Goal: Navigation & Orientation: Find specific page/section

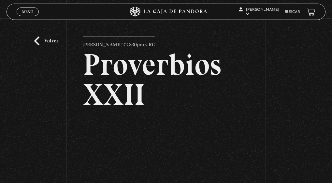
scroll to position [111, 0]
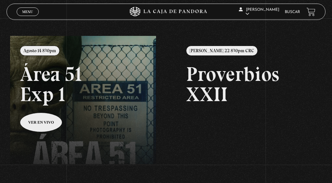
scroll to position [65, 0]
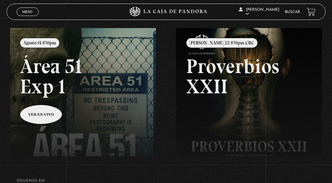
click at [69, 102] on link at bounding box center [176, 119] width 332 height 183
